Goal: Information Seeking & Learning: Learn about a topic

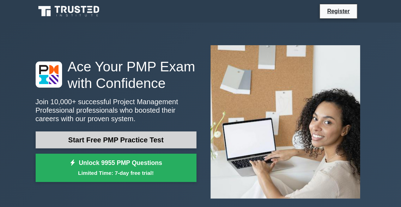
click at [153, 141] on link "Start Free PMP Practice Test" at bounding box center [116, 139] width 161 height 17
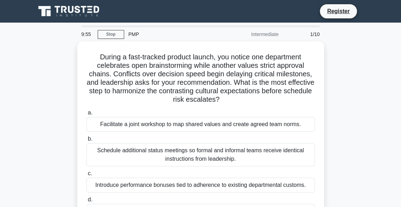
scroll to position [106, 0]
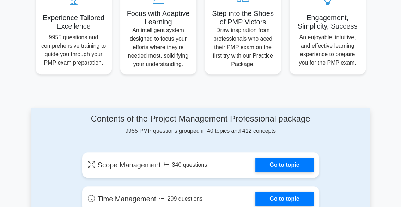
scroll to position [282, 0]
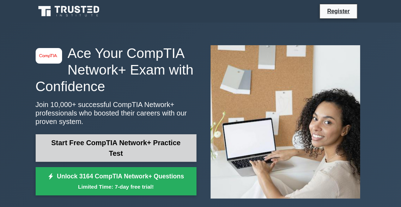
click at [147, 149] on link "Start Free CompTIA Network+ Practice Test" at bounding box center [116, 147] width 161 height 27
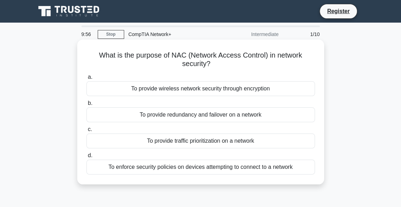
click at [213, 171] on div "To enforce security policies on devices attempting to connect to a network" at bounding box center [200, 166] width 228 height 15
click at [86, 158] on input "d. To enforce security policies on devices attempting to connect to a network" at bounding box center [86, 155] width 0 height 5
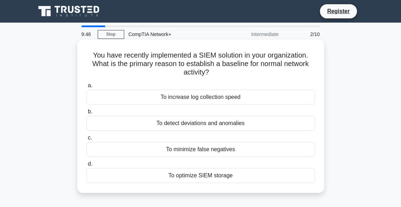
click at [213, 125] on div "To detect deviations and anomalies" at bounding box center [200, 123] width 228 height 15
click at [86, 114] on input "b. To detect deviations and anomalies" at bounding box center [86, 111] width 0 height 5
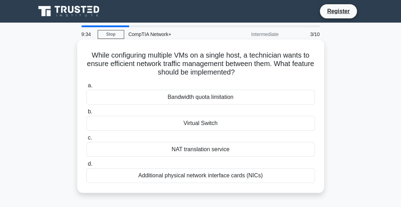
click at [217, 123] on div "Virtual Switch" at bounding box center [200, 123] width 228 height 15
click at [86, 114] on input "b. Virtual Switch" at bounding box center [86, 111] width 0 height 5
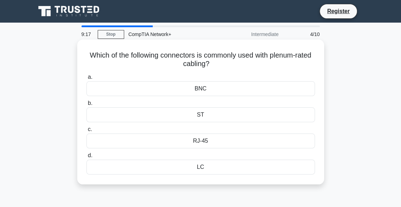
click at [199, 137] on div "RJ-45" at bounding box center [200, 140] width 228 height 15
click at [86, 131] on input "c. RJ-45" at bounding box center [86, 129] width 0 height 5
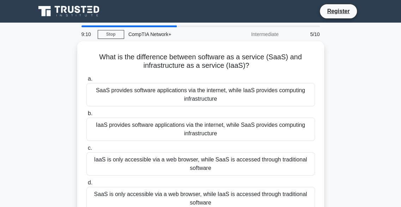
scroll to position [35, 0]
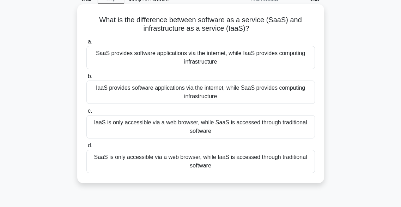
click at [258, 55] on div "SaaS provides software applications via the internet, while IaaS provides compu…" at bounding box center [200, 57] width 228 height 23
click at [86, 44] on input "a. SaaS provides software applications via the internet, while IaaS provides co…" at bounding box center [86, 41] width 0 height 5
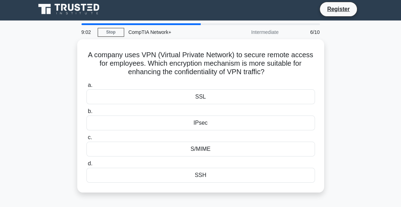
scroll to position [0, 0]
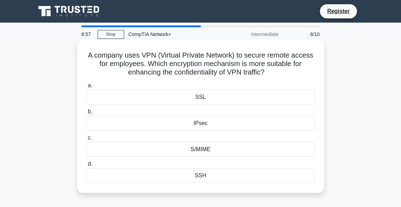
click at [250, 127] on div "IPsec" at bounding box center [200, 123] width 228 height 15
click at [86, 114] on input "b. IPsec" at bounding box center [86, 111] width 0 height 5
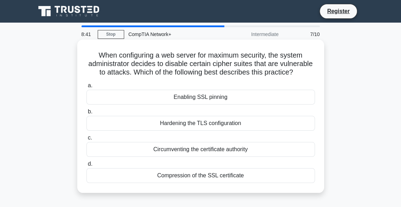
click at [224, 130] on div "Hardening the TLS configuration" at bounding box center [200, 123] width 228 height 15
click at [86, 114] on input "b. Hardening the TLS configuration" at bounding box center [86, 111] width 0 height 5
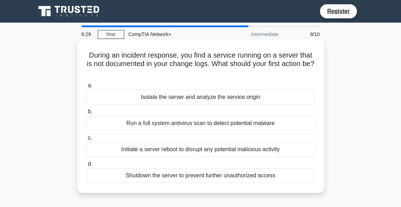
click at [202, 100] on div "Isolate the server and analyze the service origin" at bounding box center [200, 97] width 228 height 15
click at [86, 88] on input "a. Isolate the server and analyze the service origin" at bounding box center [86, 85] width 0 height 5
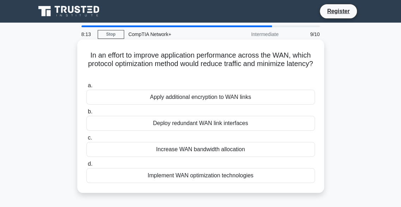
click at [236, 178] on div "Implement WAN optimization technologies" at bounding box center [200, 175] width 228 height 15
click at [86, 166] on input "d. Implement WAN optimization technologies" at bounding box center [86, 163] width 0 height 5
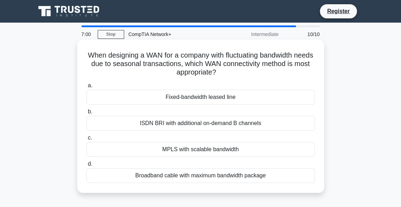
click at [204, 147] on div "MPLS with scalable bandwidth" at bounding box center [200, 149] width 228 height 15
click at [86, 140] on input "c. MPLS with scalable bandwidth" at bounding box center [86, 137] width 0 height 5
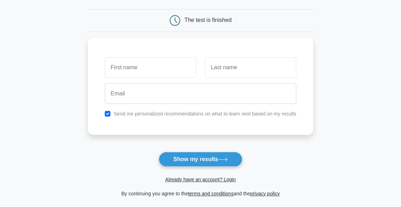
scroll to position [70, 0]
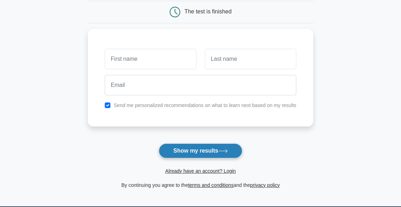
click at [192, 149] on button "Show my results" at bounding box center [200, 150] width 83 height 15
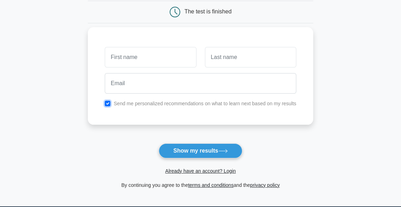
click at [105, 103] on input "checkbox" at bounding box center [108, 103] width 6 height 6
checkbox input "false"
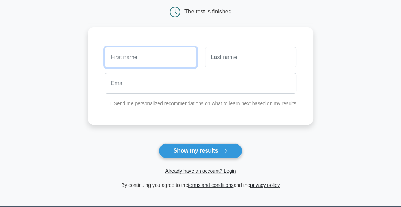
click at [119, 61] on input "text" at bounding box center [150, 57] width 91 height 20
type input "d"
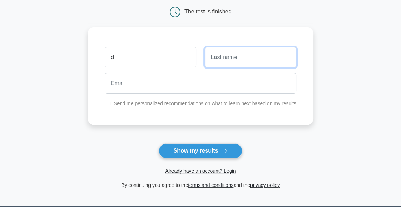
click at [226, 61] on input "text" at bounding box center [250, 57] width 91 height 20
type input "d"
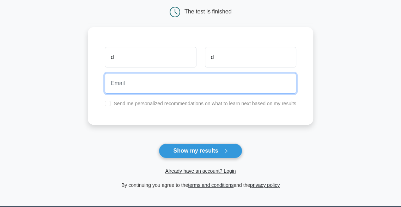
click at [202, 81] on input "email" at bounding box center [200, 83] width 191 height 20
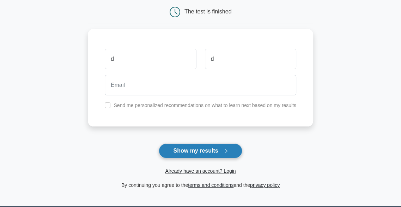
click at [185, 150] on button "Show my results" at bounding box center [200, 150] width 83 height 15
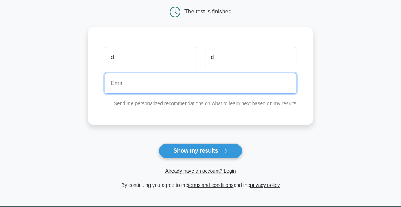
click at [156, 80] on input "email" at bounding box center [200, 83] width 191 height 20
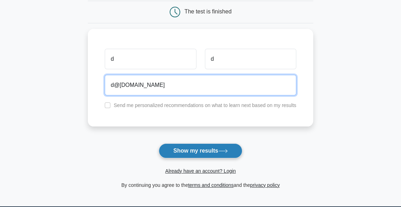
type input "d@d.com"
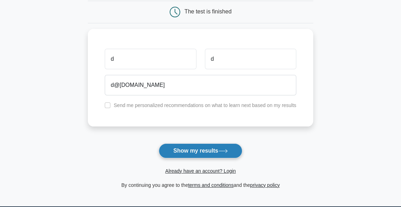
click at [199, 149] on button "Show my results" at bounding box center [200, 150] width 83 height 15
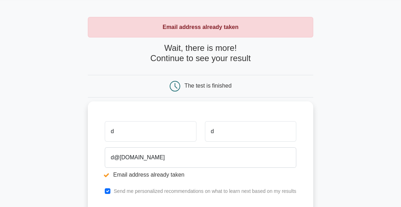
scroll to position [35, 0]
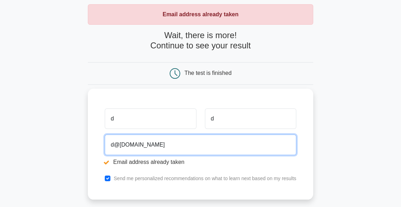
click at [122, 145] on input "d@d.com" at bounding box center [200, 144] width 191 height 20
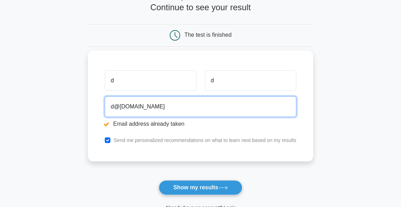
scroll to position [141, 0]
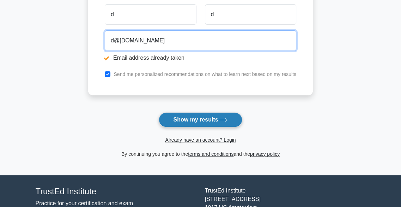
type input "d@da.com"
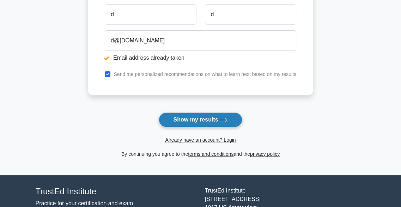
click at [193, 112] on button "Show my results" at bounding box center [200, 119] width 83 height 15
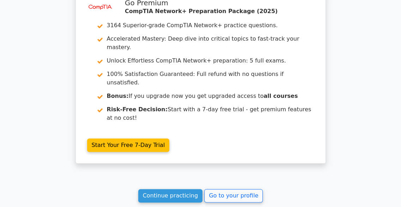
scroll to position [599, 0]
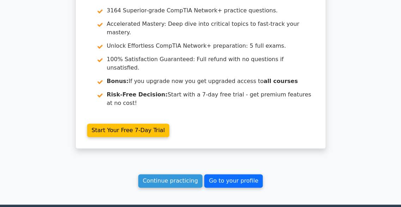
click at [226, 174] on link "Go to your profile" at bounding box center [233, 180] width 59 height 13
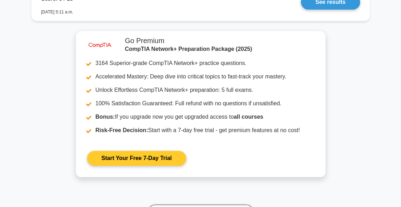
scroll to position [352, 0]
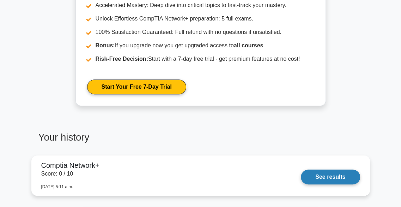
click at [301, 169] on link "See results" at bounding box center [330, 176] width 59 height 15
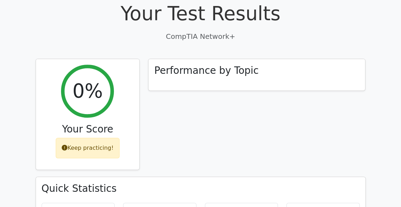
scroll to position [282, 0]
